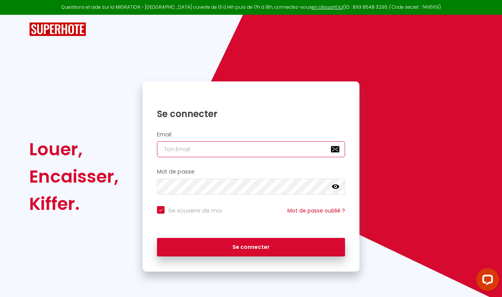
type input "k"
checkbox input "true"
type input "ke"
checkbox input "true"
type input "kev"
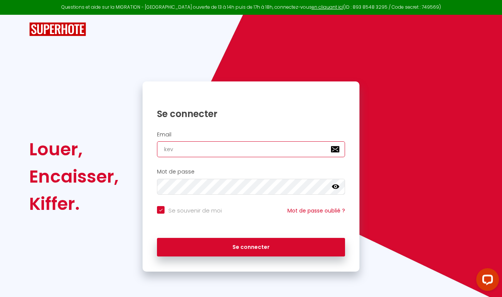
checkbox input "true"
type input "kevi"
checkbox input "true"
type input "[PERSON_NAME]"
checkbox input "true"
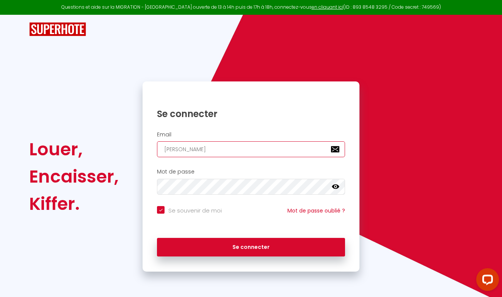
type input "kevine"
checkbox input "true"
type input "kevines"
checkbox input "true"
type input "kevinest"
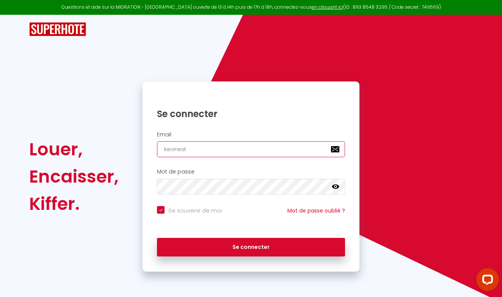
checkbox input "true"
type input "kevinesta"
checkbox input "true"
type input "kevinestaq"
checkbox input "true"
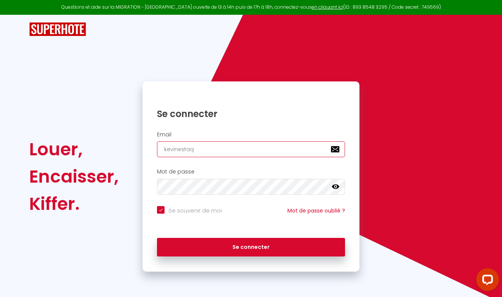
type input "kevinestaqu"
checkbox input "true"
type input "kevinestaque"
checkbox input "true"
type input "kevinestaque@"
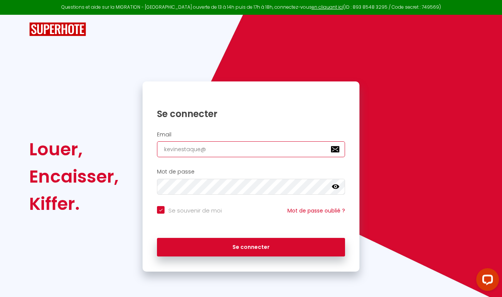
checkbox input "true"
type input "kevinestaque@i"
checkbox input "true"
type input "kevinestaque@ic"
checkbox input "true"
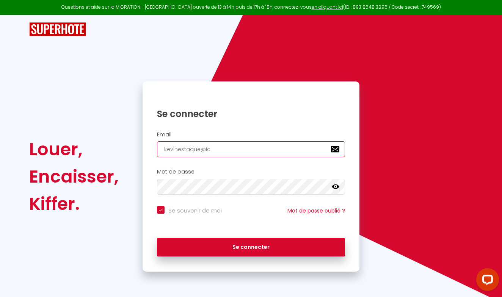
type input "kevinestaque@icl"
checkbox input "true"
type input "kevinestaque@iclo"
checkbox input "true"
type input "kevinestaque@iclou"
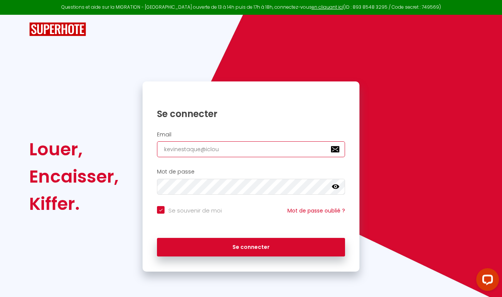
checkbox input "true"
type input "[EMAIL_ADDRESS]"
checkbox input "true"
type input "[EMAIL_ADDRESS]."
checkbox input "true"
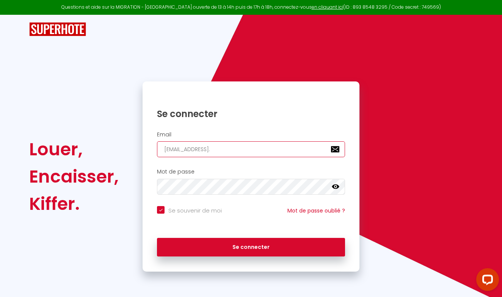
type input "kevinestaque@icloud.c"
checkbox input "true"
type input "[EMAIL_ADDRESS][DOMAIN_NAME]"
checkbox input "true"
type input "[EMAIL_ADDRESS][DOMAIN_NAME]"
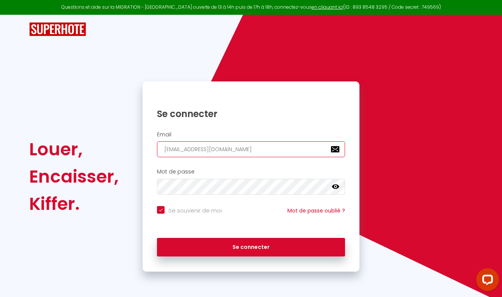
checkbox input "true"
type input "[EMAIL_ADDRESS][DOMAIN_NAME]"
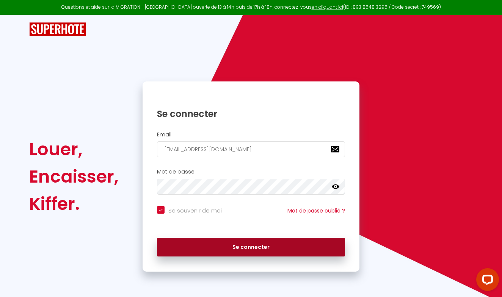
click at [231, 241] on button "Se connecter" at bounding box center [251, 247] width 188 height 19
checkbox input "true"
